Goal: Information Seeking & Learning: Learn about a topic

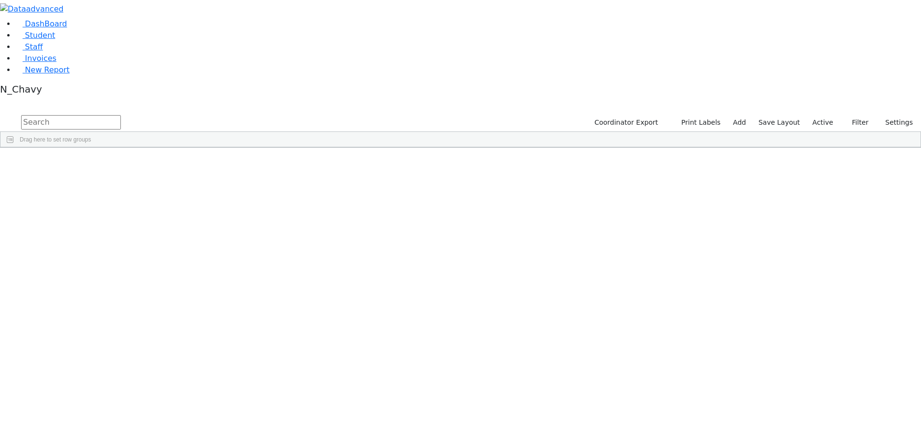
click at [121, 115] on input "text" at bounding box center [71, 122] width 100 height 14
type input "[PERSON_NAME]"
click at [98, 190] on div "Frankel" at bounding box center [73, 196] width 49 height 13
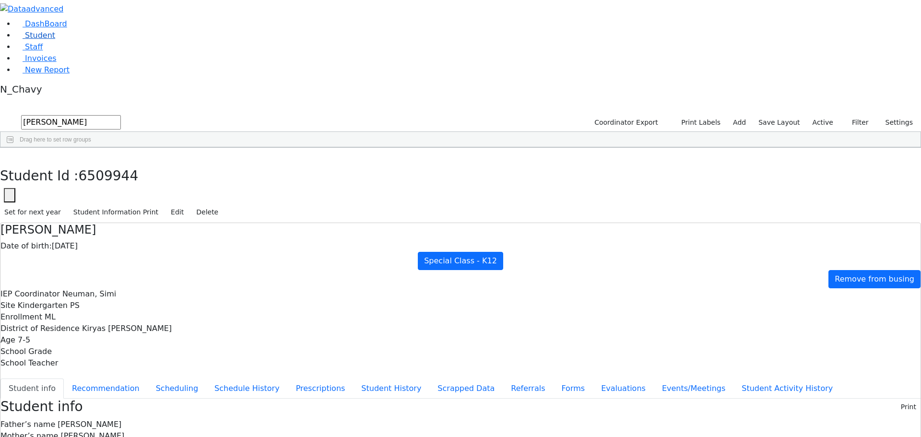
click at [55, 40] on link "Student" at bounding box center [35, 35] width 40 height 9
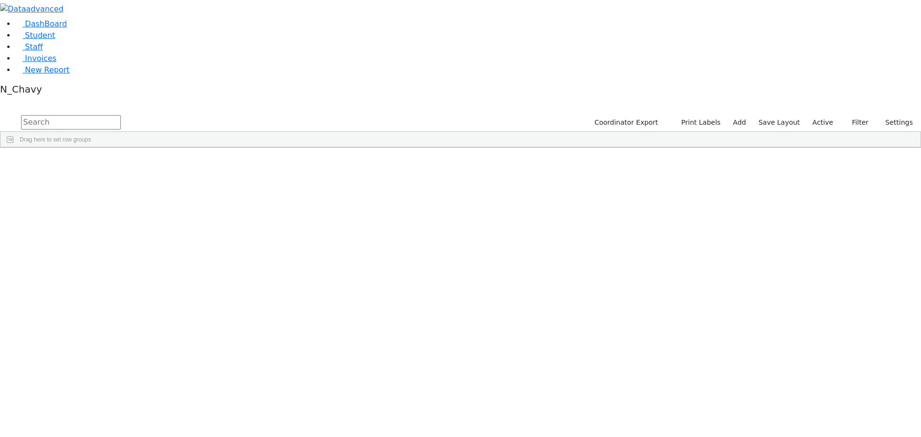
click at [121, 115] on input "text" at bounding box center [71, 122] width 100 height 14
type input "gelb"
click at [98, 177] on div "Gelb" at bounding box center [73, 183] width 49 height 13
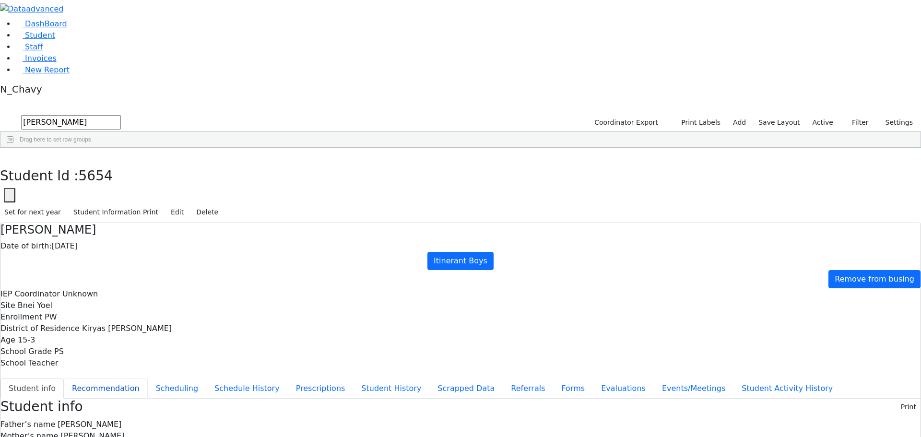
click at [148, 379] on button "Recommendation" at bounding box center [106, 389] width 84 height 20
checkbox input "true"
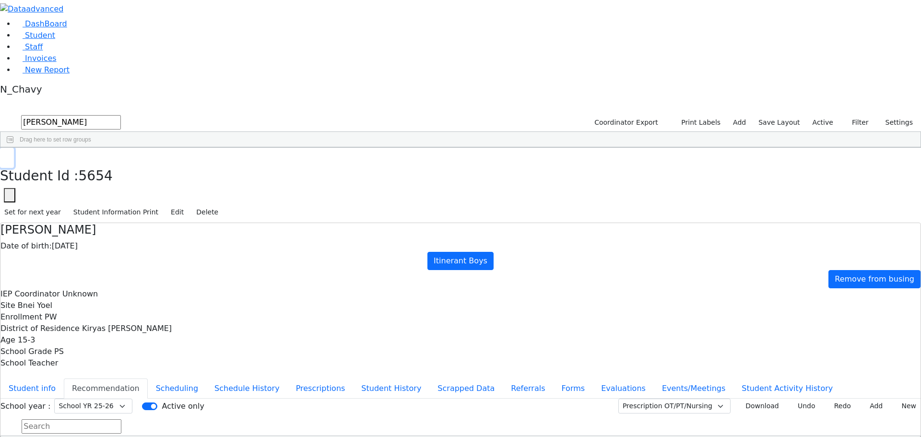
click at [4, 156] on use "button" at bounding box center [4, 156] width 0 height 0
click at [821, 115] on label "Active" at bounding box center [823, 122] width 29 height 15
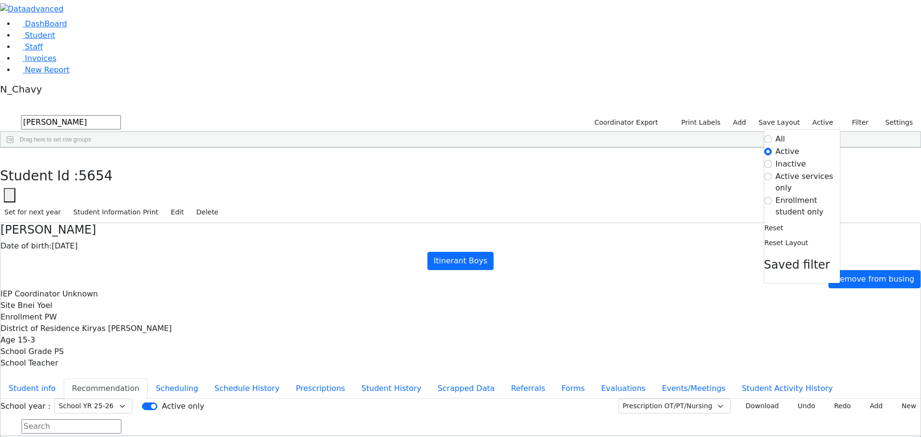
click at [797, 195] on label "Enrollment student only" at bounding box center [808, 206] width 64 height 23
click at [772, 197] on input "Enrollment student only" at bounding box center [769, 201] width 8 height 8
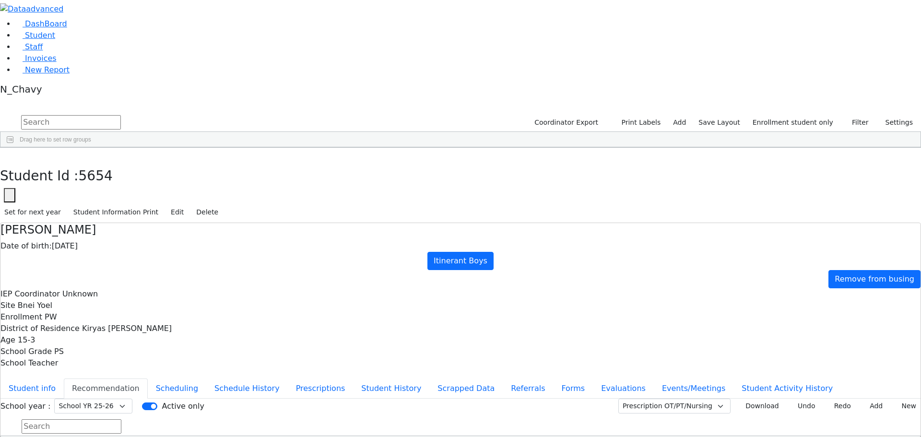
click at [98, 298] on div "[PERSON_NAME]" at bounding box center [73, 304] width 49 height 13
click at [503, 379] on button "Referrals" at bounding box center [528, 389] width 50 height 20
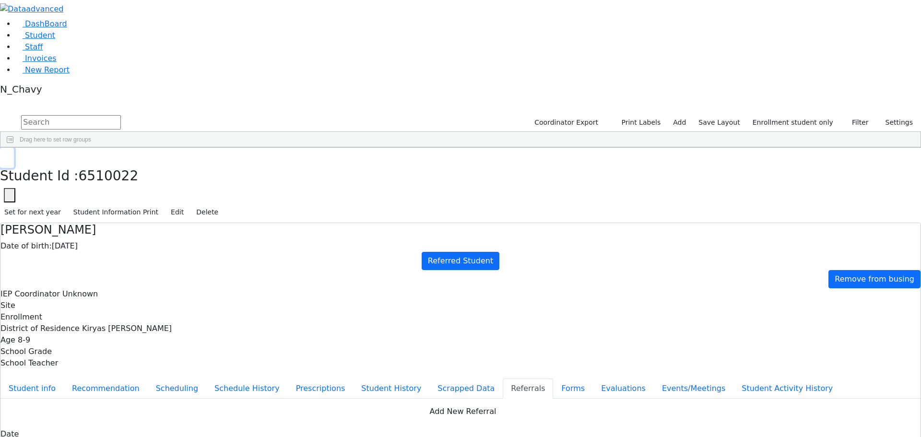
click at [10, 156] on icon "button" at bounding box center [6, 159] width 5 height 6
click at [121, 115] on input "text" at bounding box center [71, 122] width 100 height 14
click at [55, 40] on link "Student" at bounding box center [35, 35] width 40 height 9
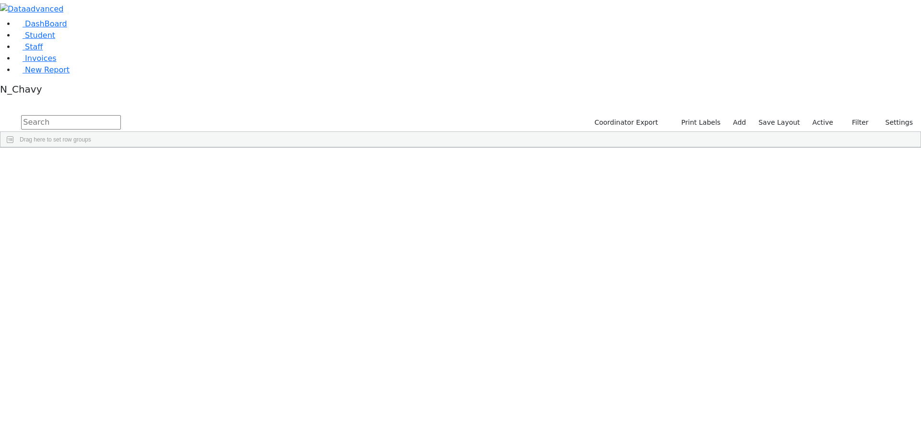
click at [121, 115] on input "text" at bounding box center [71, 122] width 100 height 14
type input "franke"
click at [98, 177] on div "Frankel" at bounding box center [73, 183] width 49 height 13
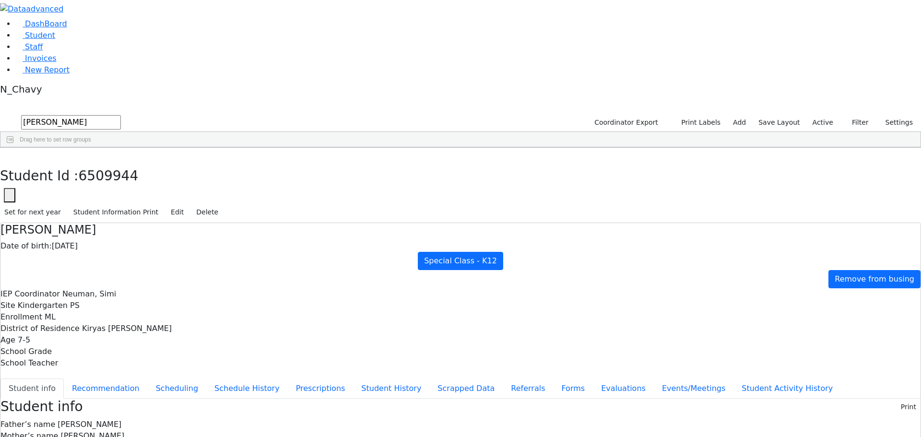
click at [64, 379] on button "Student info" at bounding box center [31, 389] width 63 height 20
click at [14, 148] on button "button" at bounding box center [7, 158] width 14 height 20
click at [820, 115] on label "Active" at bounding box center [823, 122] width 29 height 15
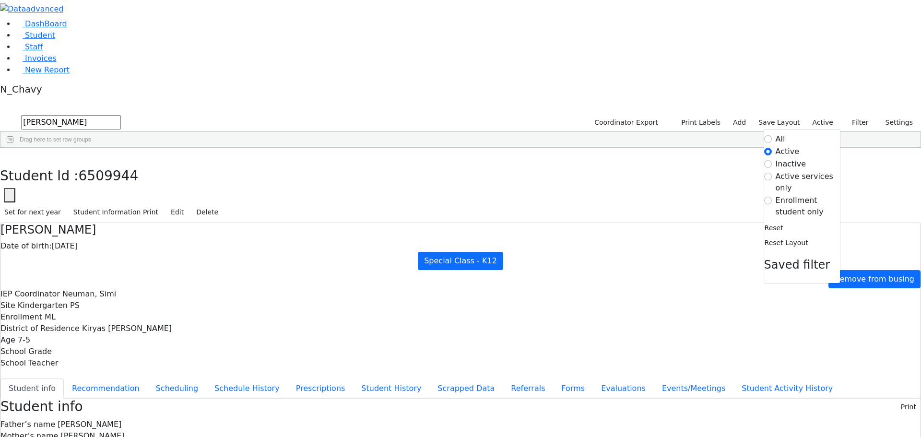
click at [798, 195] on label "Enrollment student only" at bounding box center [808, 206] width 64 height 23
click at [772, 197] on input "Enrollment student only" at bounding box center [769, 201] width 8 height 8
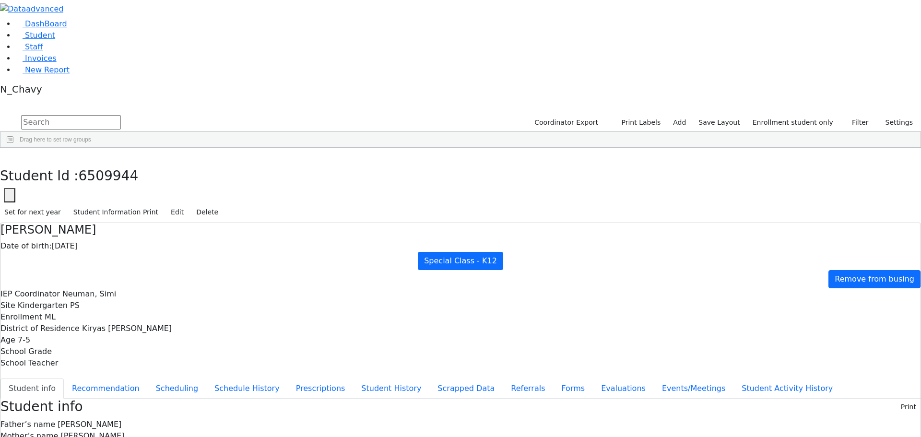
click at [98, 244] on div "[PERSON_NAME]" at bounding box center [73, 250] width 49 height 13
click at [148, 379] on button "Recommendation" at bounding box center [106, 389] width 84 height 20
checkbox input "true"
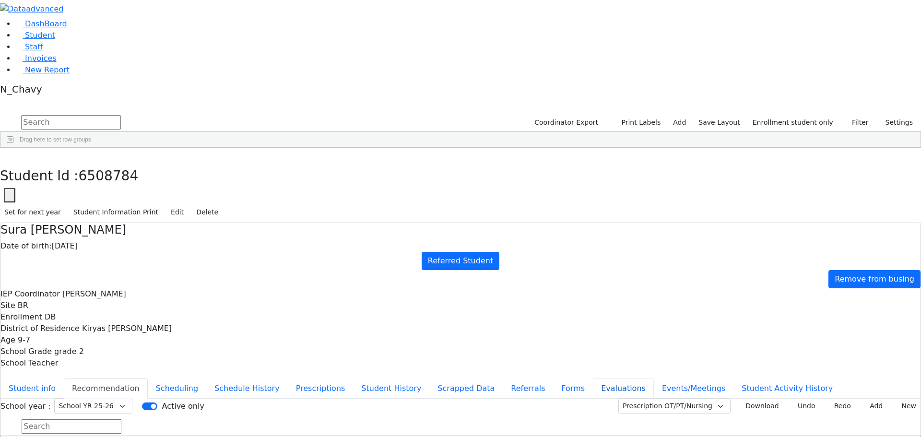
click at [593, 379] on button "Evaluations" at bounding box center [623, 389] width 61 height 20
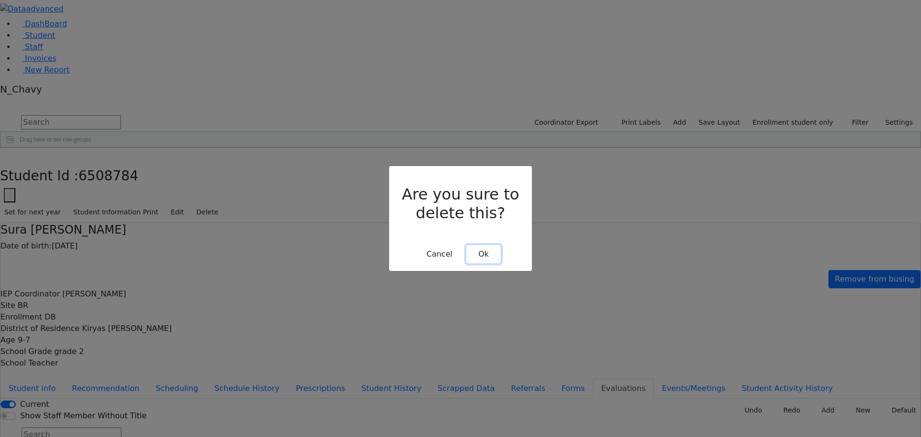
click at [473, 245] on button "Ok" at bounding box center [484, 254] width 35 height 18
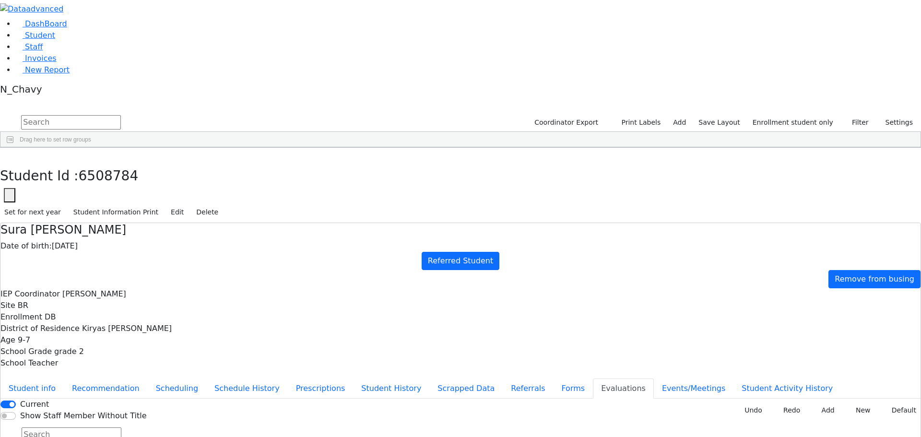
type input "be"
type input "2025-09-26"
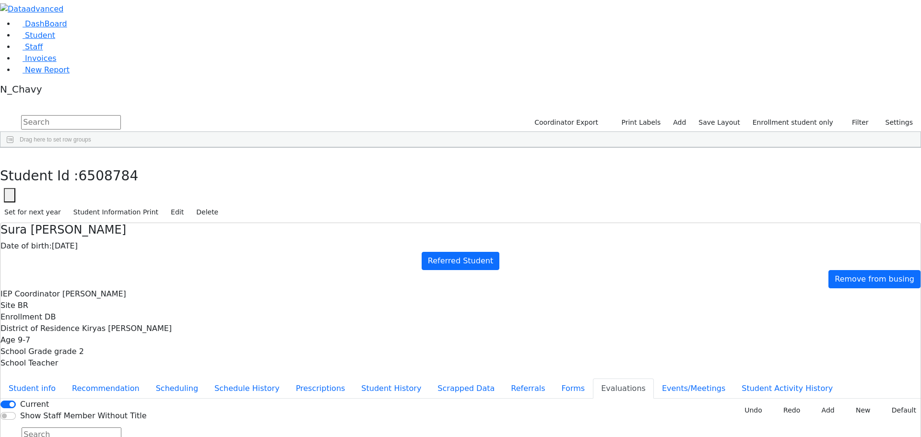
click at [553, 379] on button "Forms" at bounding box center [573, 389] width 40 height 20
type input "Mrs. Devory Bochner"
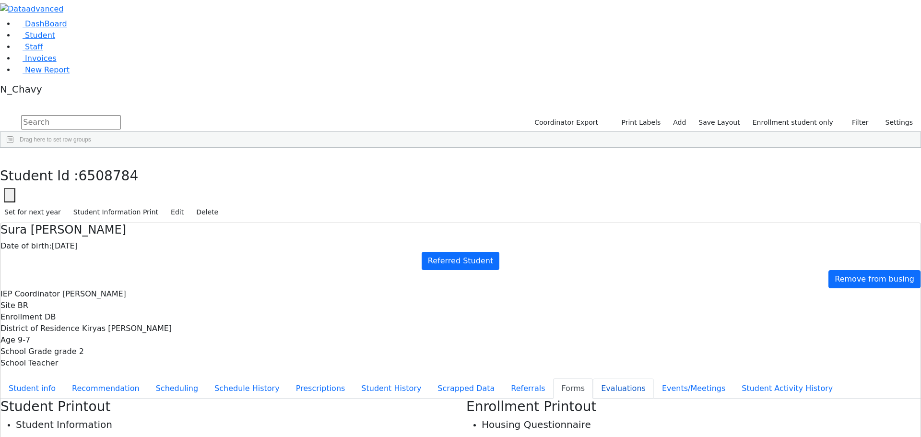
drag, startPoint x: 225, startPoint y: 278, endPoint x: 227, endPoint y: 272, distance: 6.5
click at [593, 379] on button "Evaluations" at bounding box center [623, 389] width 61 height 20
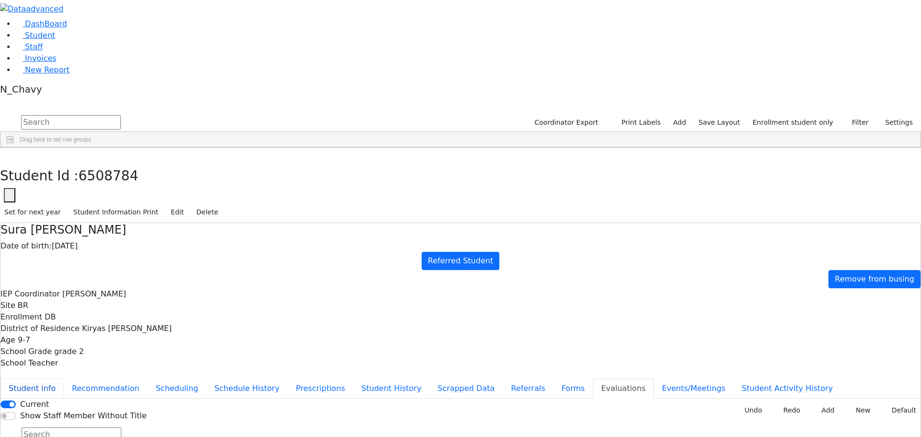
click at [64, 379] on button "Student info" at bounding box center [31, 389] width 63 height 20
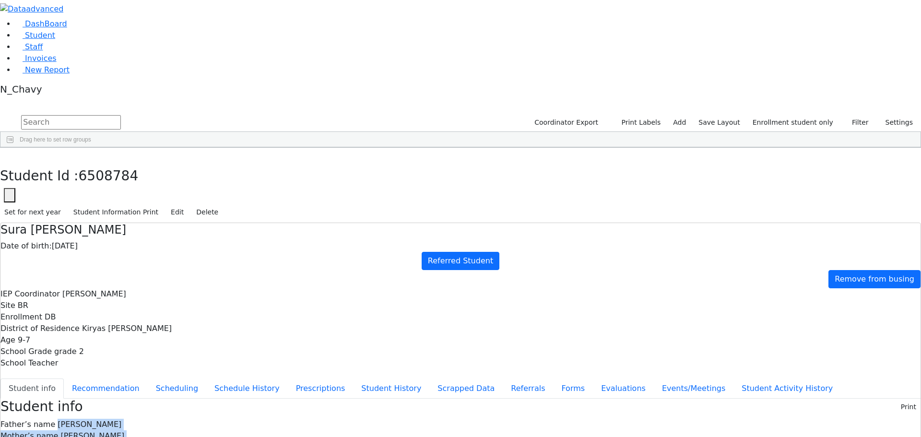
drag, startPoint x: 375, startPoint y: 136, endPoint x: 434, endPoint y: 295, distance: 169.5
drag, startPoint x: 373, startPoint y: 134, endPoint x: 409, endPoint y: 301, distance: 171.3
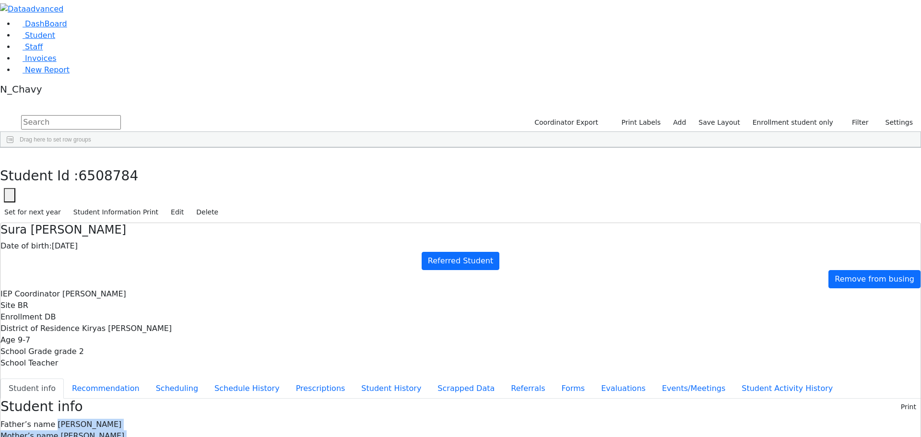
drag, startPoint x: 372, startPoint y: 137, endPoint x: 405, endPoint y: 300, distance: 166.3
drag, startPoint x: 373, startPoint y: 135, endPoint x: 440, endPoint y: 298, distance: 175.7
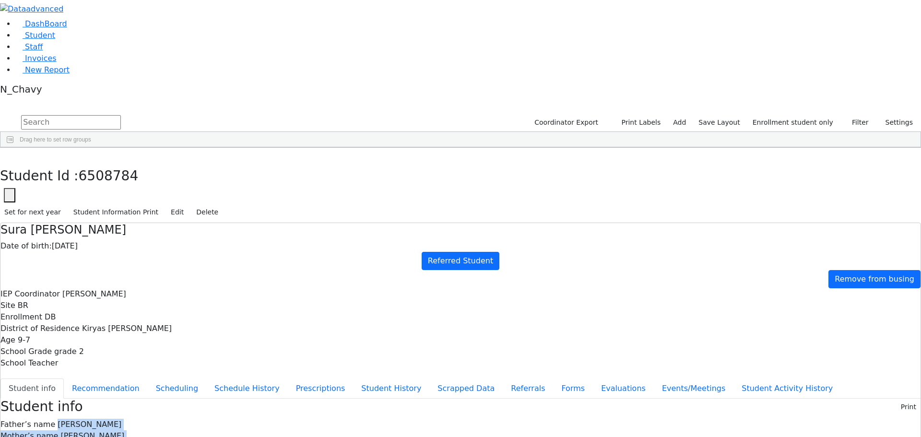
drag, startPoint x: 373, startPoint y: 136, endPoint x: 423, endPoint y: 302, distance: 173.4
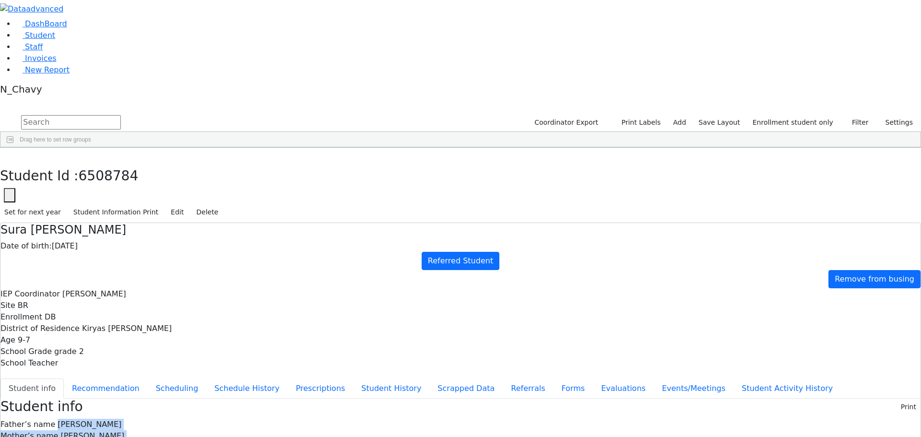
drag, startPoint x: 374, startPoint y: 136, endPoint x: 412, endPoint y: 301, distance: 168.9
drag, startPoint x: 298, startPoint y: 135, endPoint x: 420, endPoint y: 311, distance: 214.5
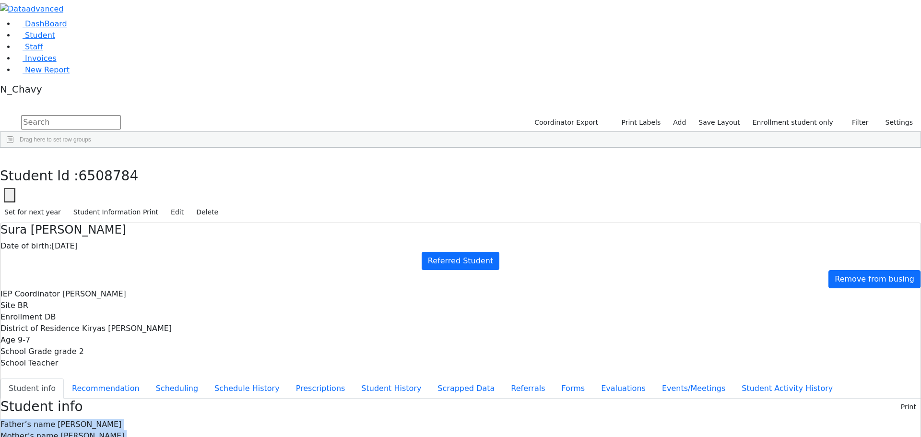
drag, startPoint x: 373, startPoint y: 134, endPoint x: 425, endPoint y: 313, distance: 187.0
click at [10, 156] on icon "button" at bounding box center [6, 159] width 5 height 6
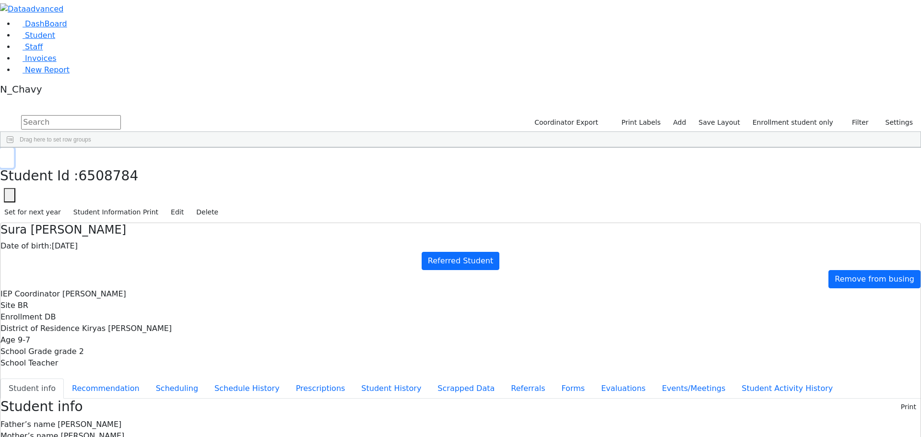
scroll to position [182, 0]
drag, startPoint x: 185, startPoint y: 411, endPoint x: 185, endPoint y: 424, distance: 12.5
click at [185, 424] on div "65100440 Wollner Malky 01/11/2017 Unknown Referred Student M Greenfeld 0 0 6508…" at bounding box center [393, 243] width 787 height 524
click at [61, 99] on aside "DashBoard Student Staff Invoices New Report N_Chavy" at bounding box center [460, 49] width 921 height 99
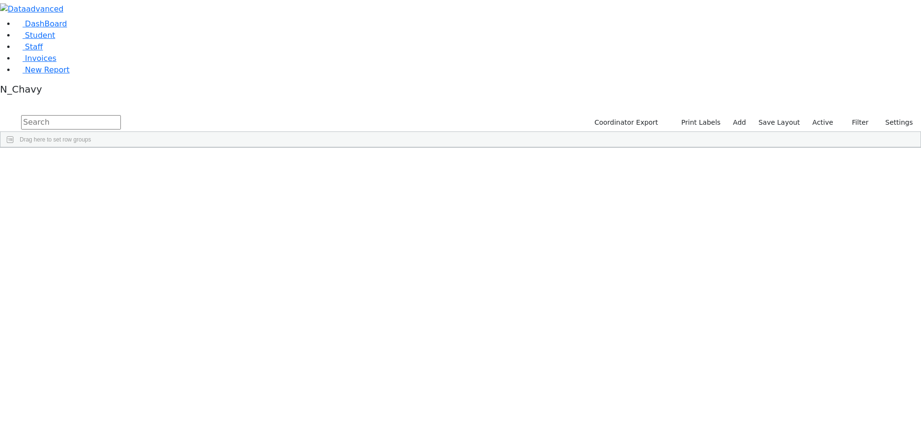
click at [827, 115] on label "Active" at bounding box center [823, 122] width 29 height 15
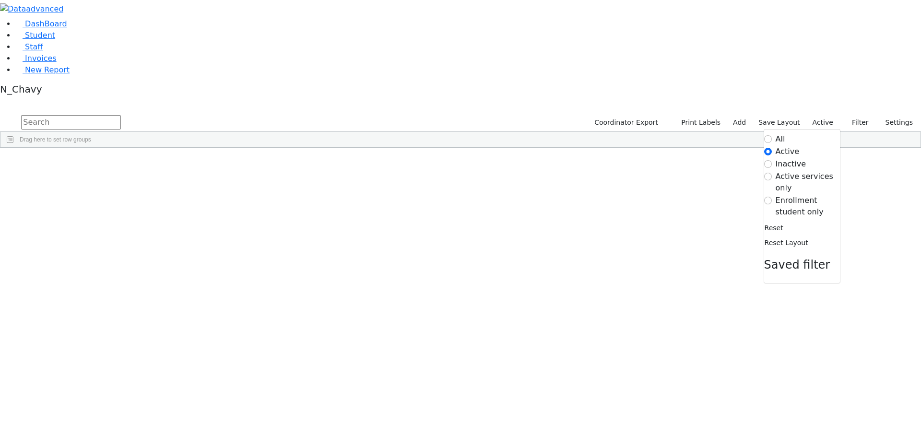
click at [784, 158] on label "Inactive" at bounding box center [791, 164] width 31 height 12
click at [772, 160] on input "Inactive" at bounding box center [769, 164] width 8 height 8
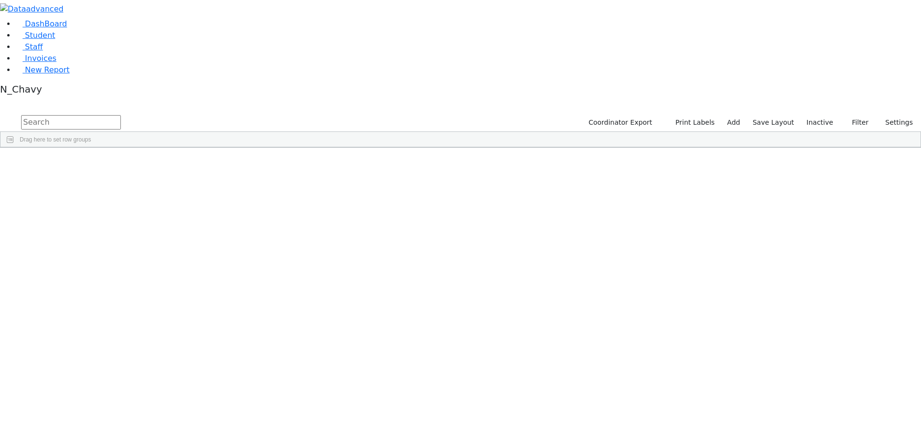
click at [121, 115] on input "text" at bounding box center [71, 122] width 100 height 14
type input "monticello"
click at [55, 40] on link "Student" at bounding box center [35, 35] width 40 height 9
click at [824, 115] on label "Active" at bounding box center [823, 122] width 29 height 15
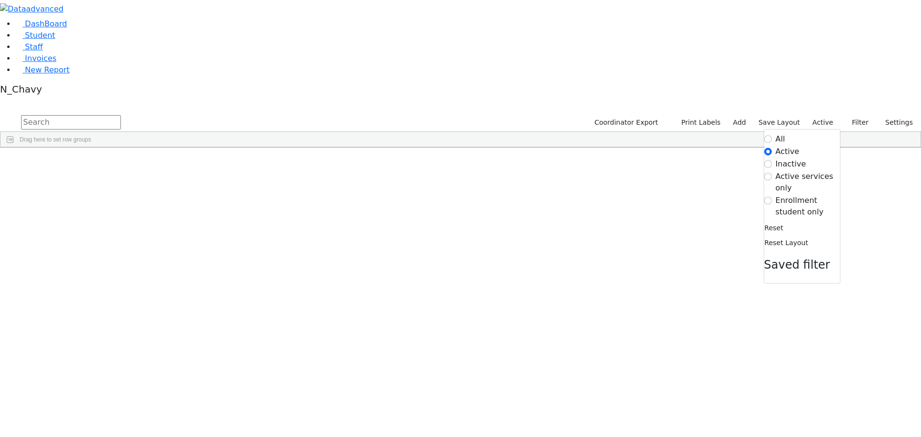
click at [802, 195] on label "Enrollment student only" at bounding box center [808, 206] width 64 height 23
click at [772, 197] on input "Enrollment student only" at bounding box center [769, 201] width 8 height 8
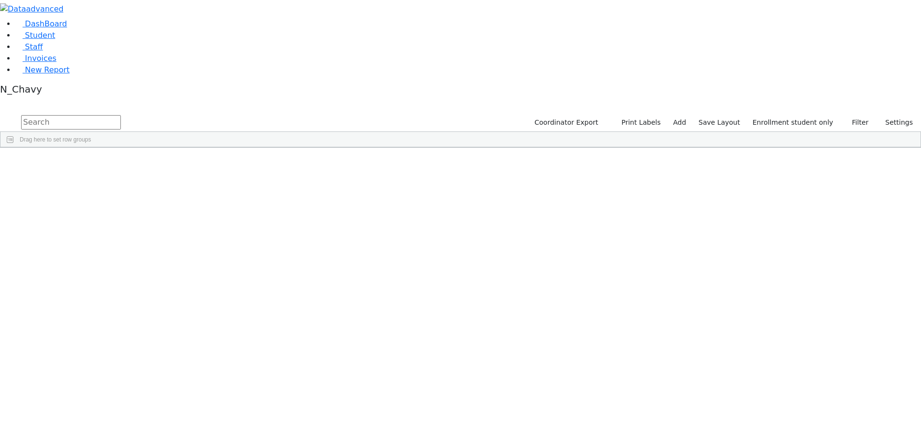
click at [98, 311] on div "Deutsch" at bounding box center [73, 317] width 49 height 13
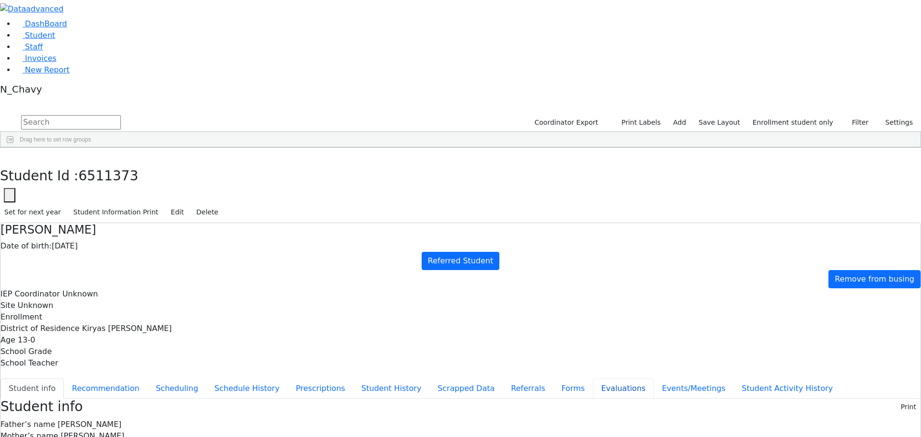
click at [593, 379] on button "Evaluations" at bounding box center [623, 389] width 61 height 20
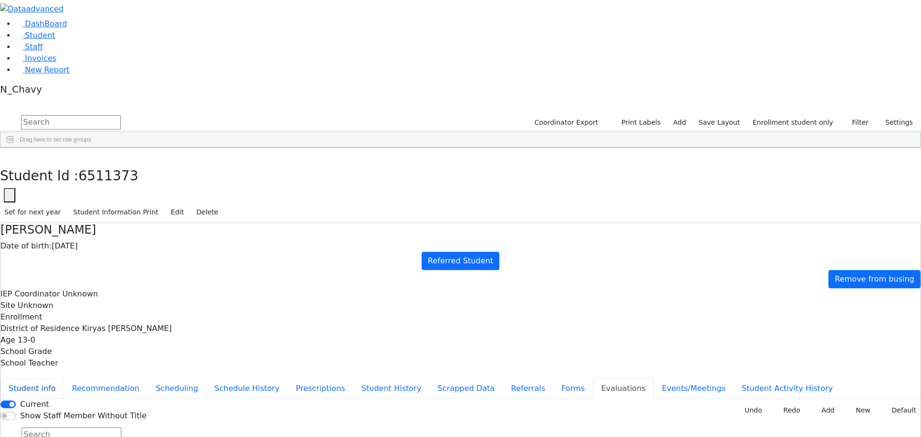
click at [64, 379] on button "Student info" at bounding box center [31, 389] width 63 height 20
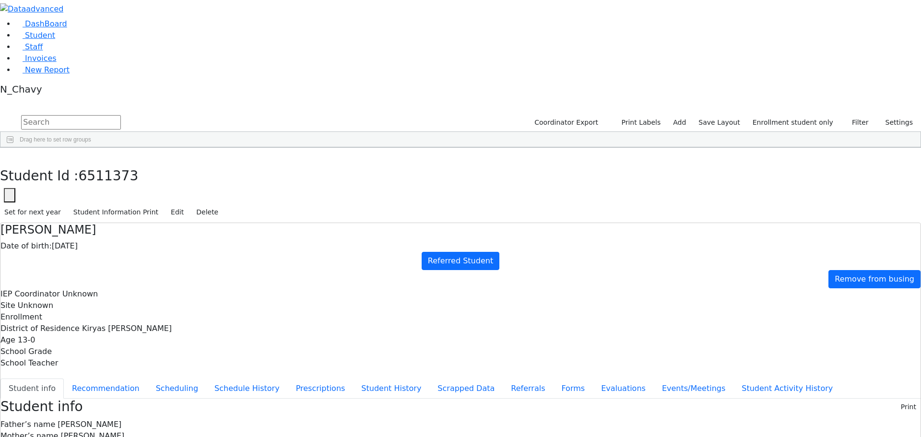
scroll to position [18, 0]
drag, startPoint x: 501, startPoint y: 361, endPoint x: 594, endPoint y: 372, distance: 93.3
click at [14, 148] on button "button" at bounding box center [7, 158] width 14 height 20
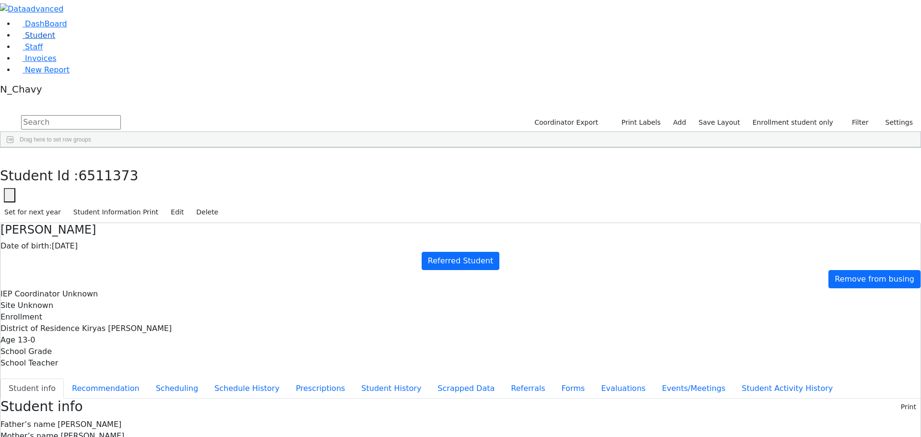
click at [55, 40] on link "Student" at bounding box center [35, 35] width 40 height 9
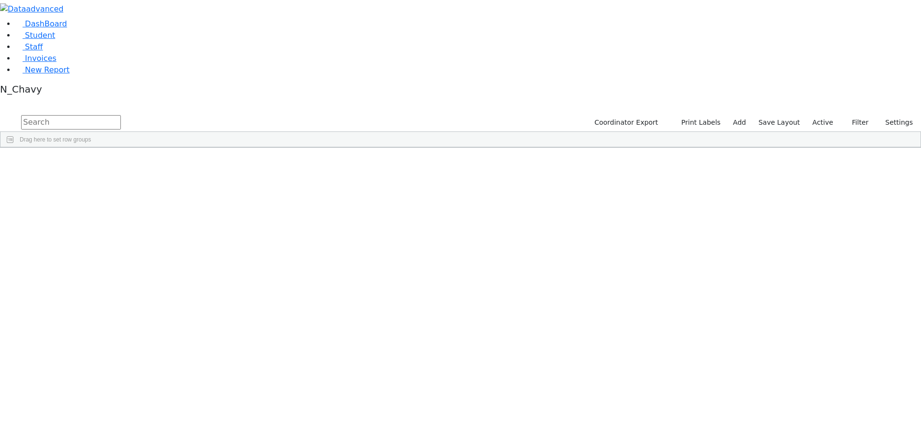
click at [121, 115] on input "text" at bounding box center [71, 122] width 100 height 14
type input "d"
click at [829, 115] on label "Active" at bounding box center [823, 122] width 29 height 15
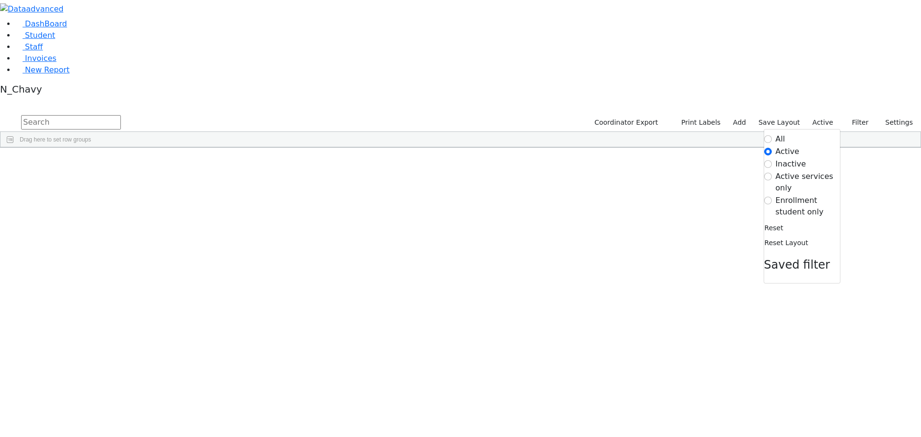
click at [791, 195] on label "Enrollment student only" at bounding box center [808, 206] width 64 height 23
click at [772, 197] on input "Enrollment student only" at bounding box center [769, 201] width 8 height 8
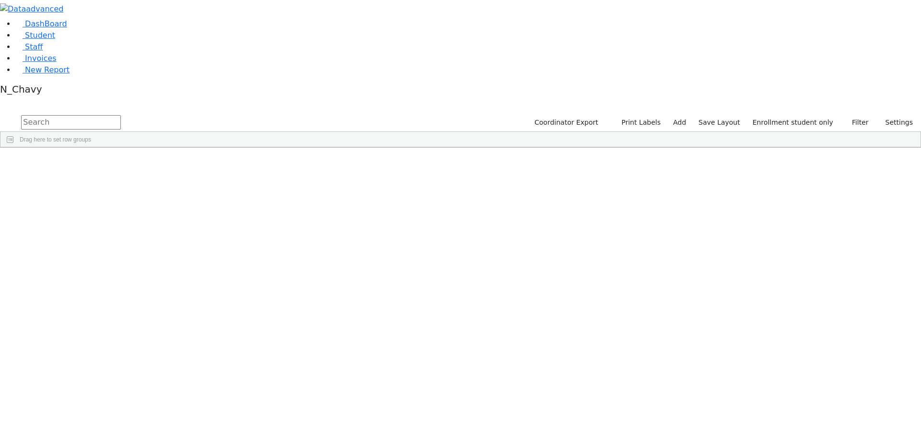
click at [98, 365] on div "[PERSON_NAME]" at bounding box center [73, 371] width 49 height 13
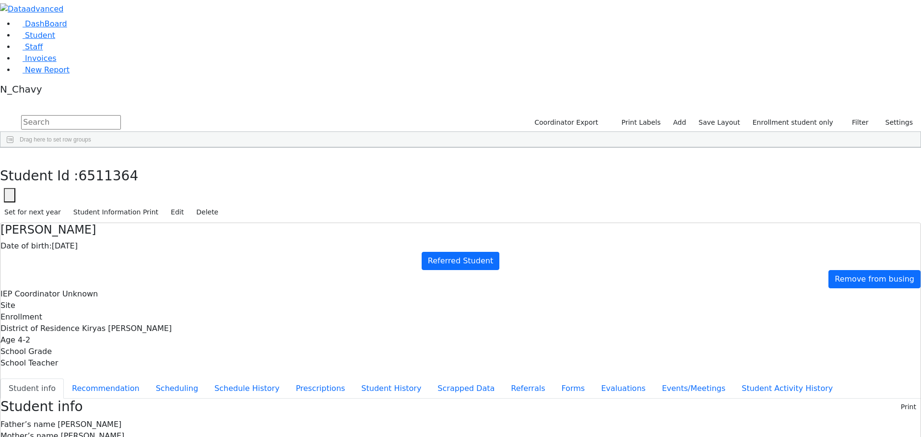
scroll to position [28, 0]
click at [593, 379] on button "Evaluations" at bounding box center [623, 389] width 61 height 20
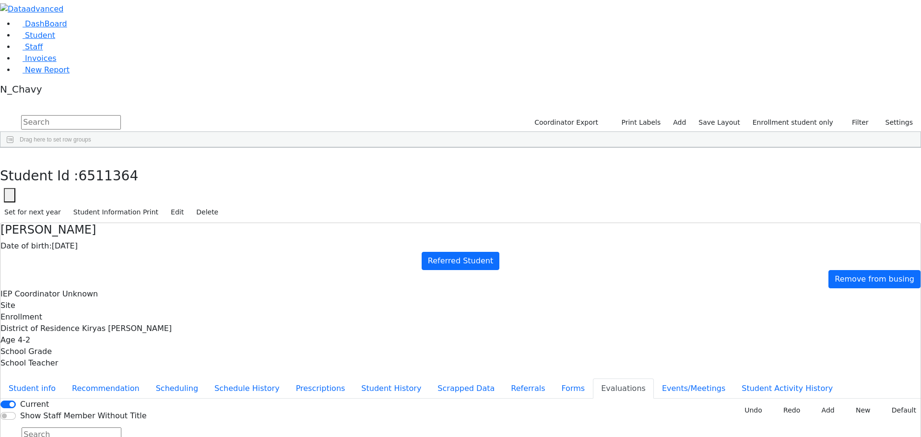
type input "fl"
type input "[DATE]"
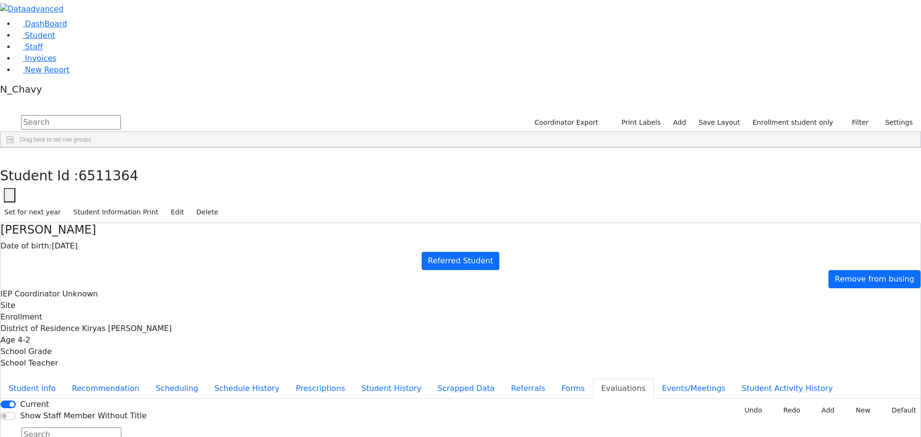
drag, startPoint x: 740, startPoint y: 274, endPoint x: 715, endPoint y: 279, distance: 25.5
click at [218, 379] on ul "Student info Recommendation Scheduling Schedule History Prescriptions Student H…" at bounding box center [460, 389] width 921 height 20
click at [593, 379] on button "Evaluations" at bounding box center [623, 389] width 61 height 20
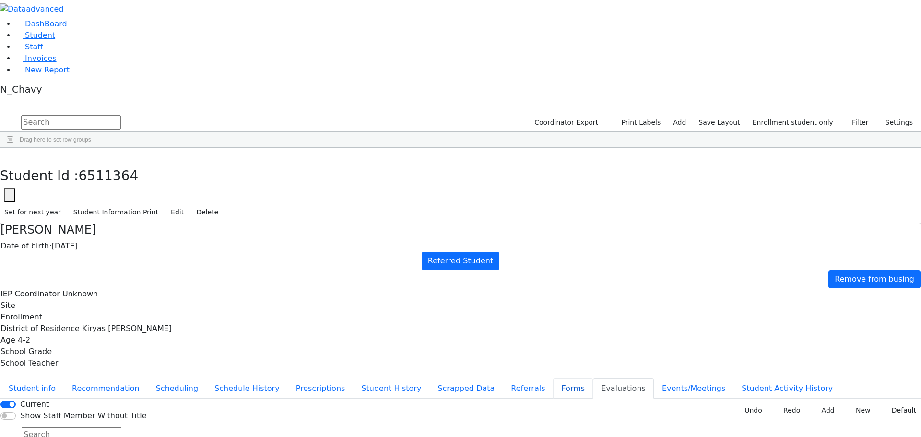
click at [553, 379] on button "Forms" at bounding box center [573, 389] width 40 height 20
type input "Mrs. Yocheved Friedman"
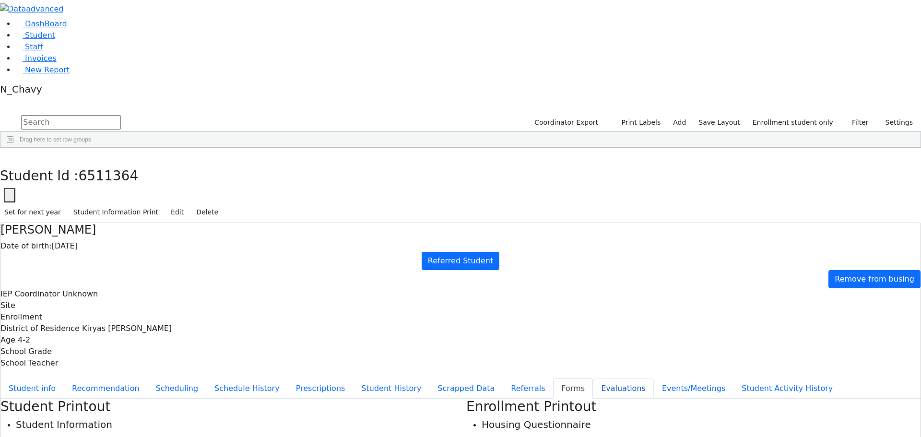
click at [593, 379] on button "Evaluations" at bounding box center [623, 389] width 61 height 20
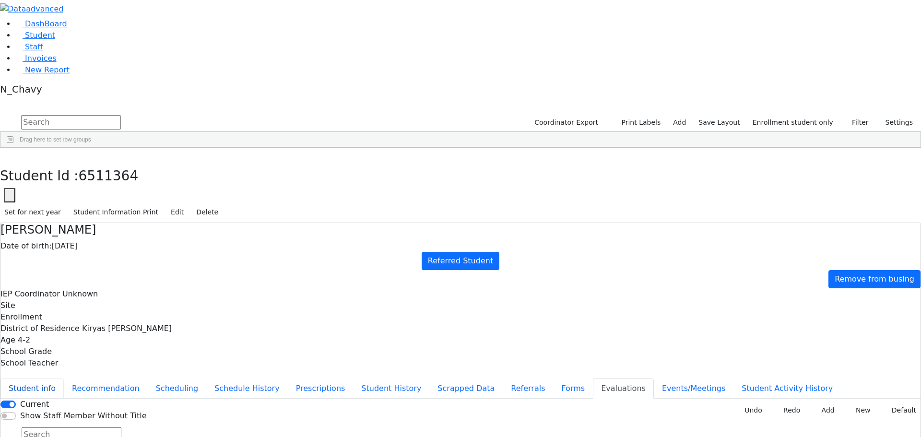
click at [64, 379] on button "Student info" at bounding box center [31, 389] width 63 height 20
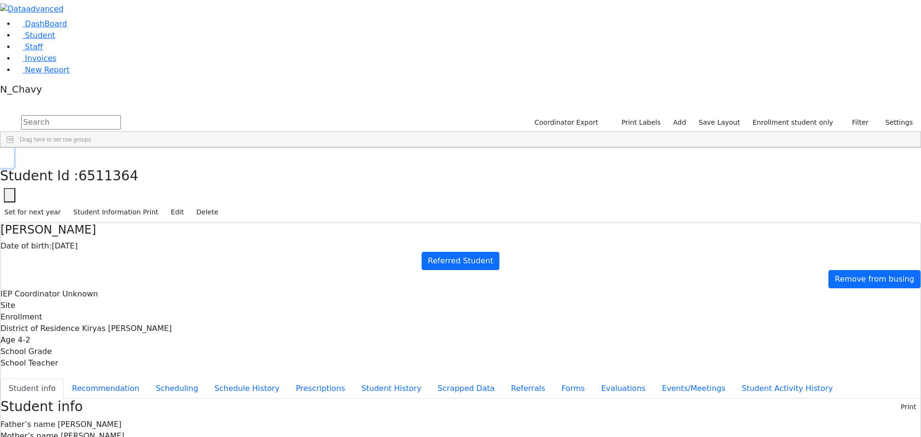
click at [14, 148] on button "button" at bounding box center [7, 158] width 14 height 20
click at [55, 40] on link "Student" at bounding box center [35, 35] width 40 height 9
